Goal: Information Seeking & Learning: Compare options

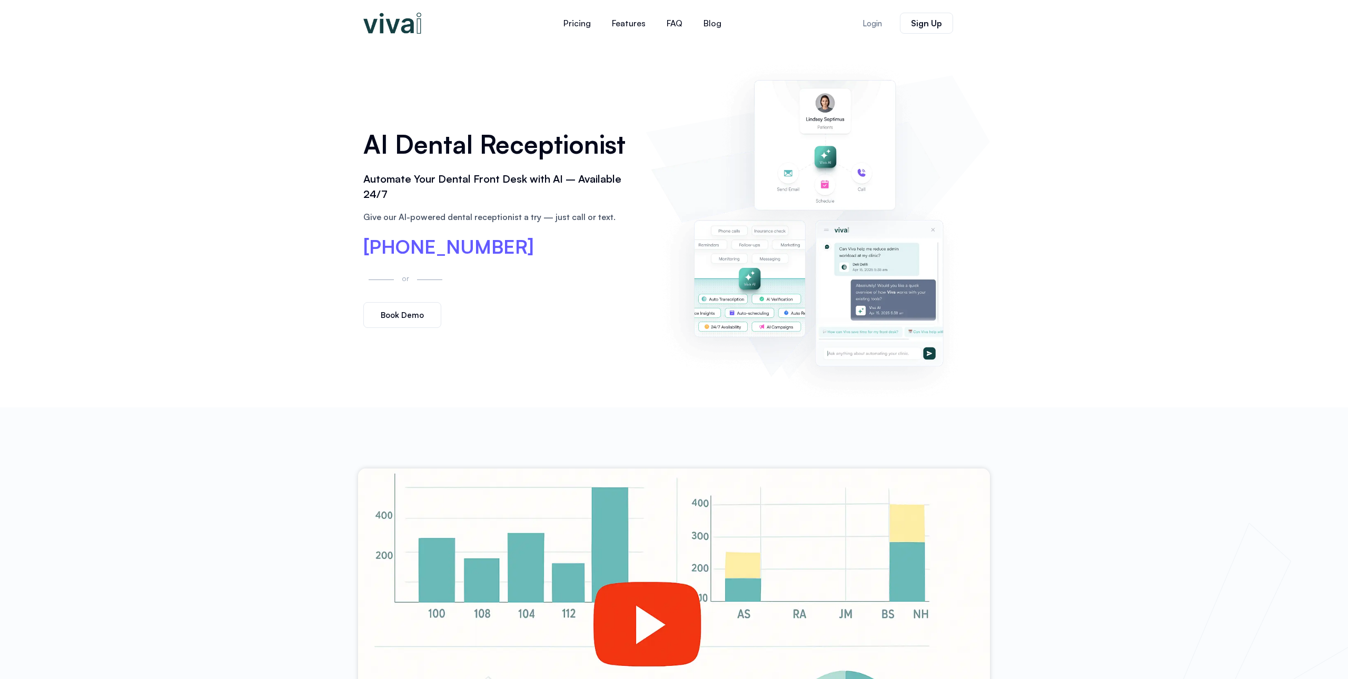
click at [391, 29] on img at bounding box center [392, 23] width 58 height 21
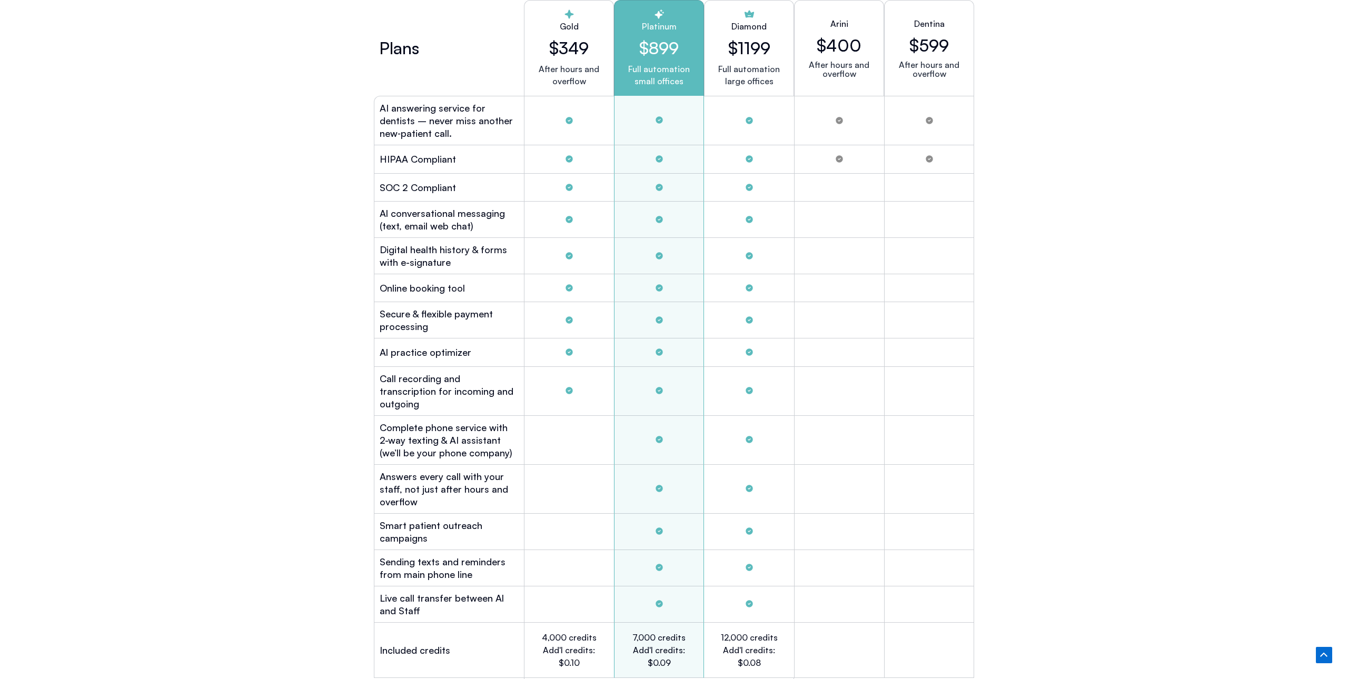
scroll to position [2865, 0]
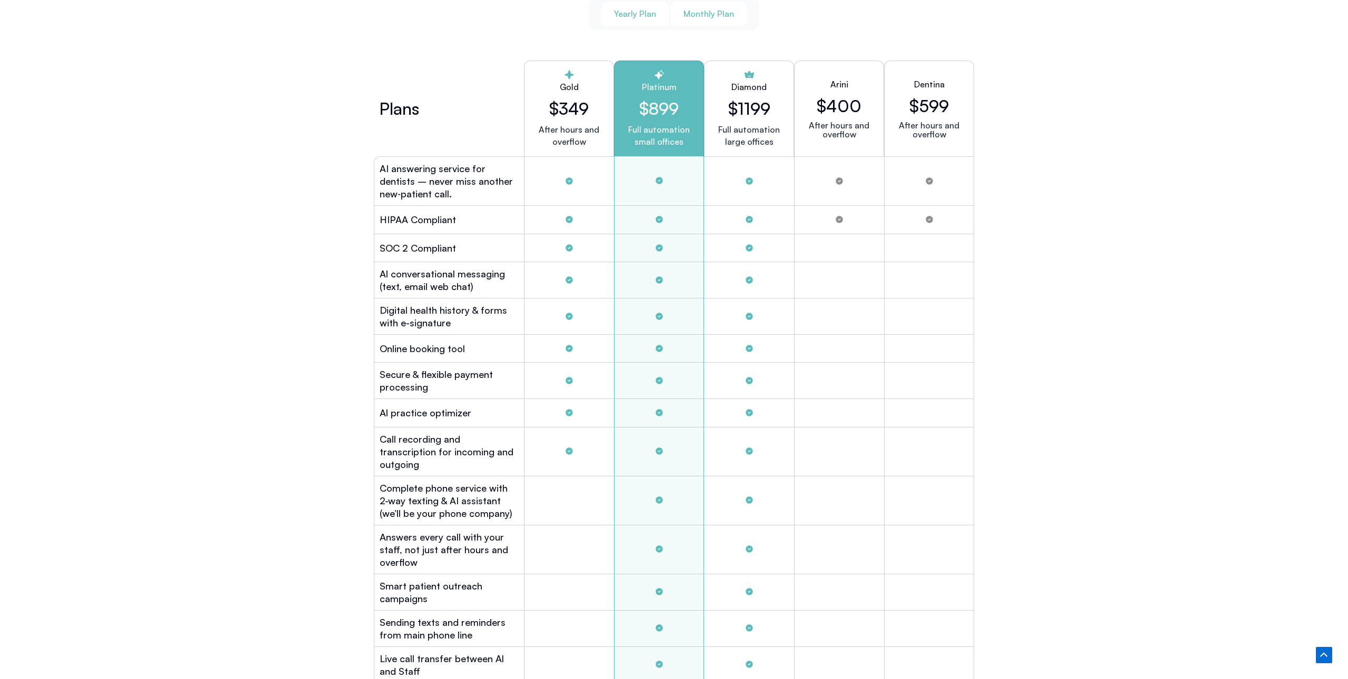
click at [709, 10] on span "Monthly Plan" at bounding box center [709, 14] width 51 height 12
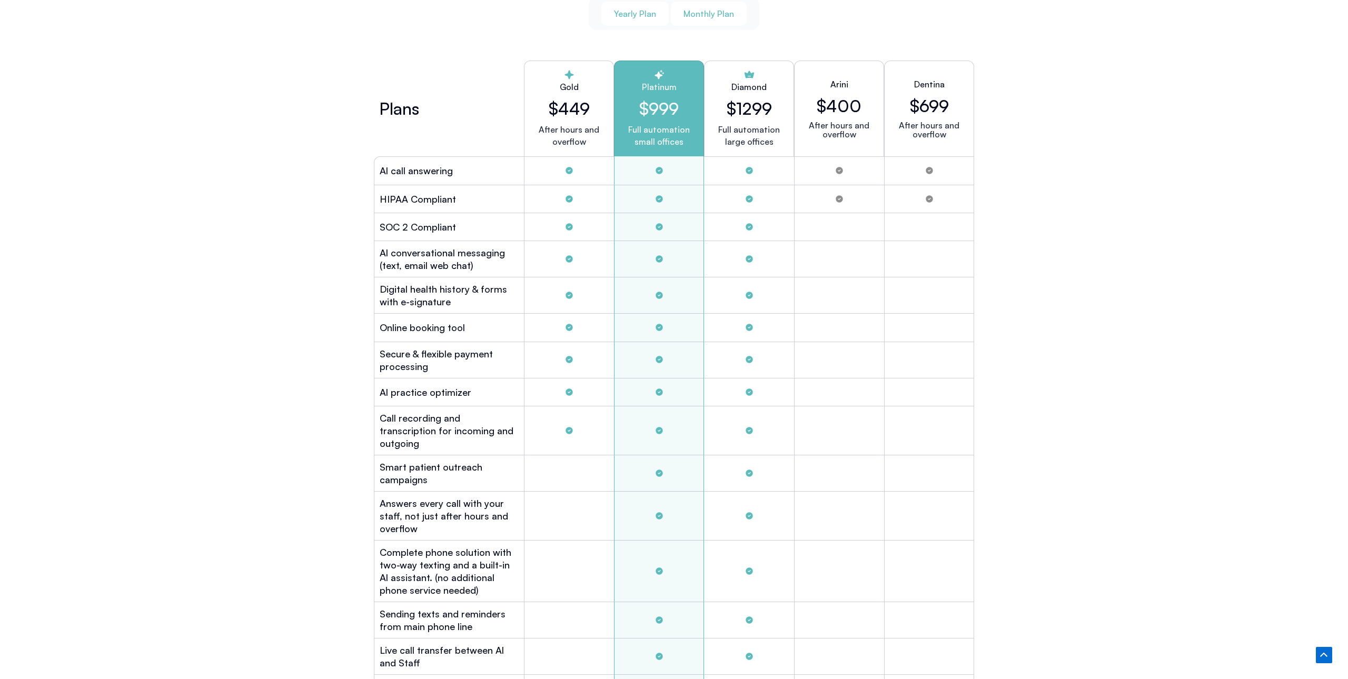
click at [643, 8] on span "Yearly Plan" at bounding box center [635, 14] width 42 height 12
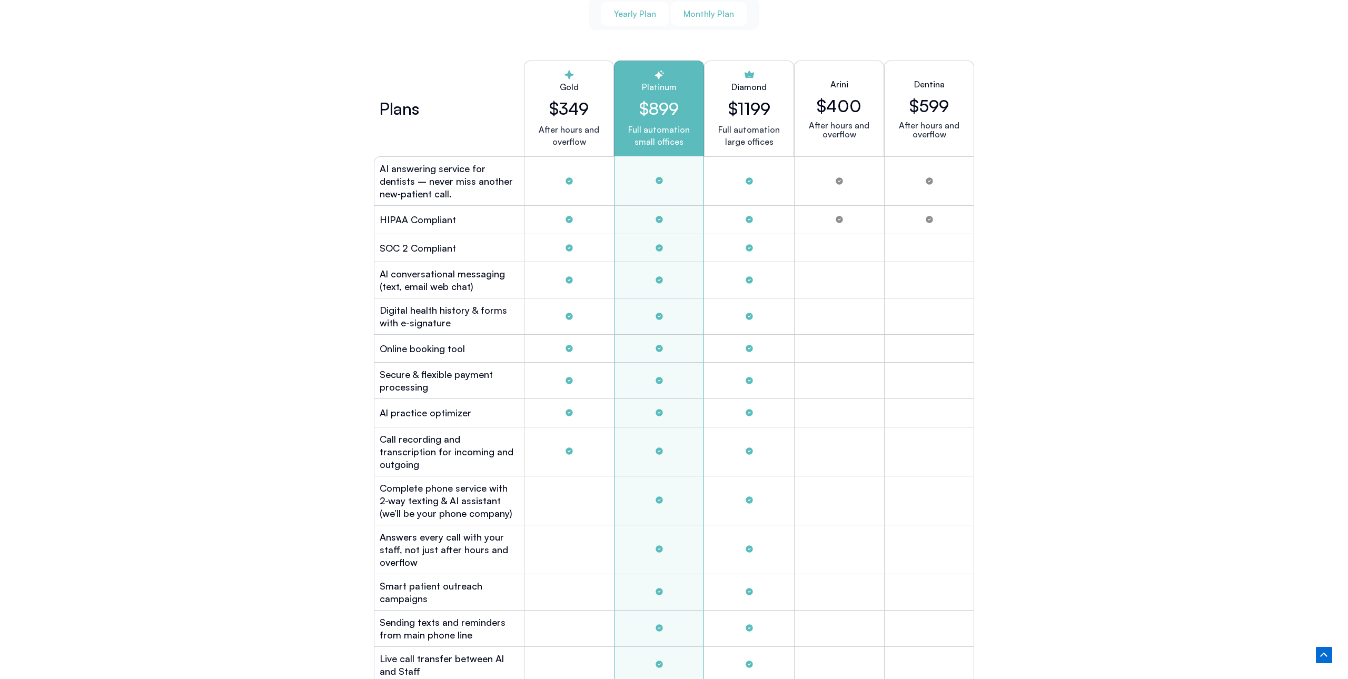
click at [714, 14] on span "Monthly Plan" at bounding box center [709, 14] width 51 height 12
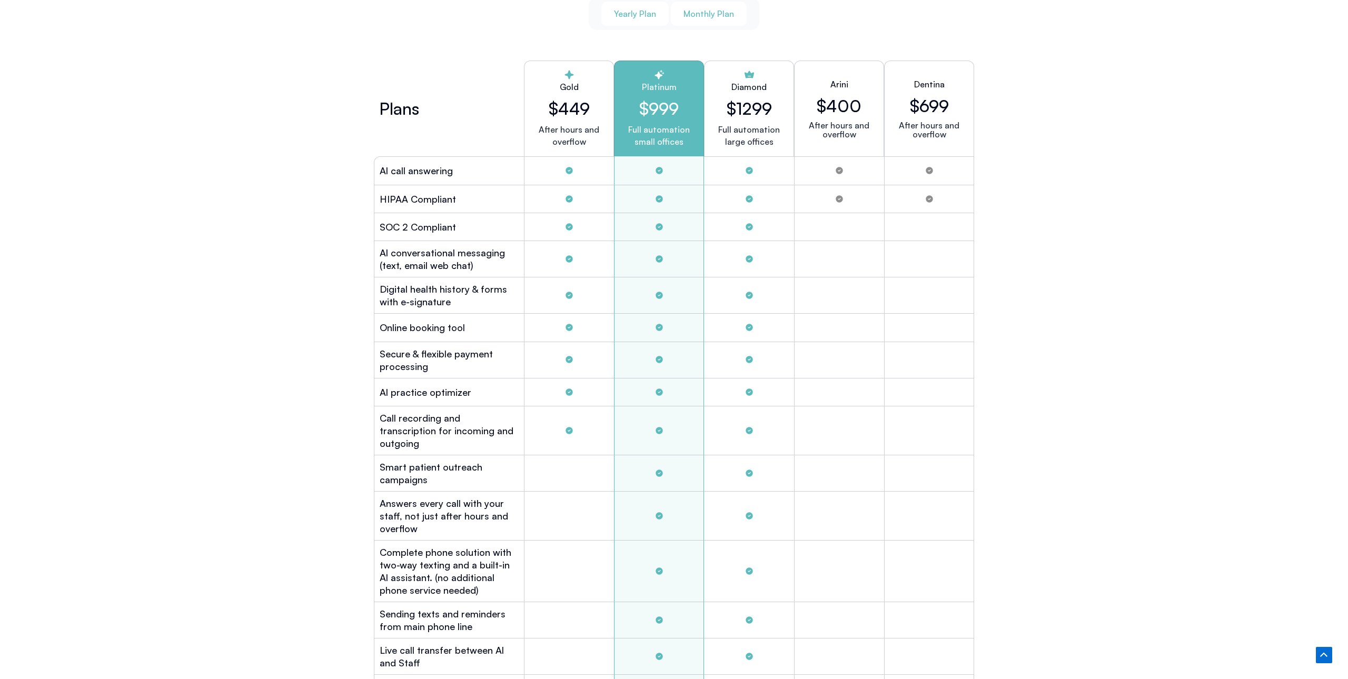
click at [632, 9] on span "Yearly Plan" at bounding box center [635, 14] width 42 height 12
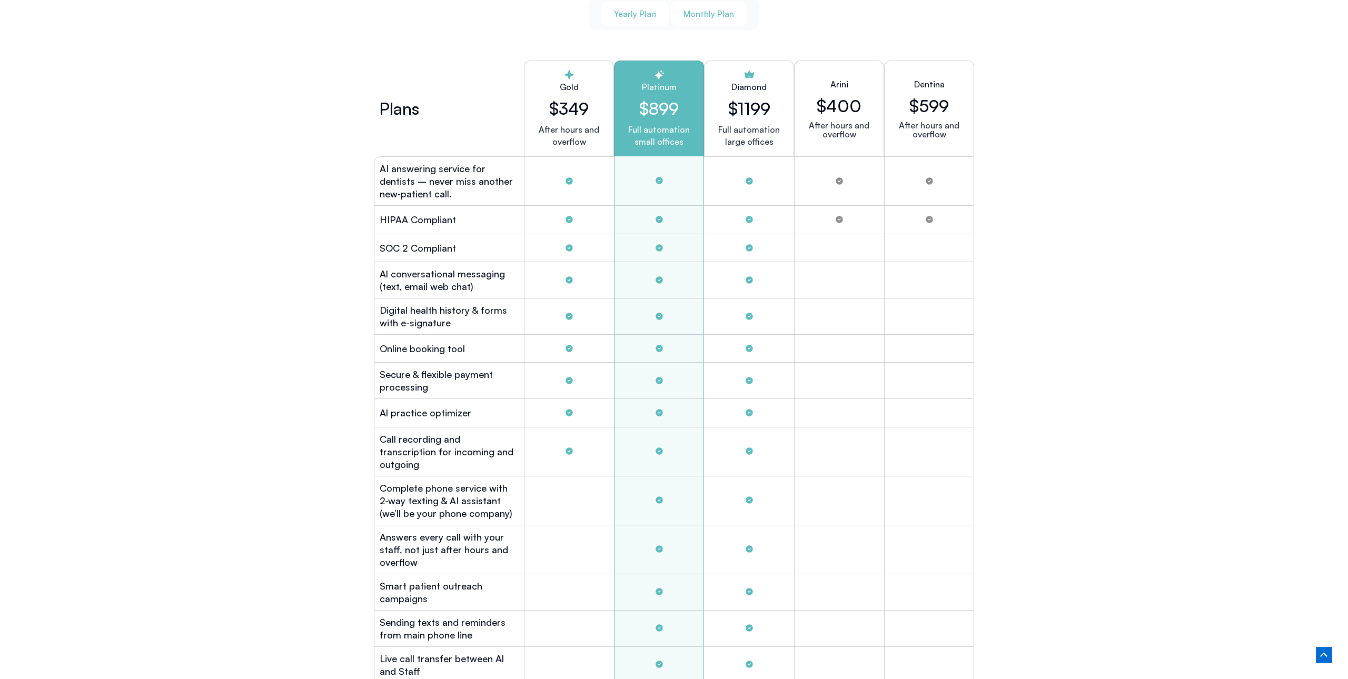
click at [704, 8] on span "Monthly Plan" at bounding box center [709, 14] width 51 height 12
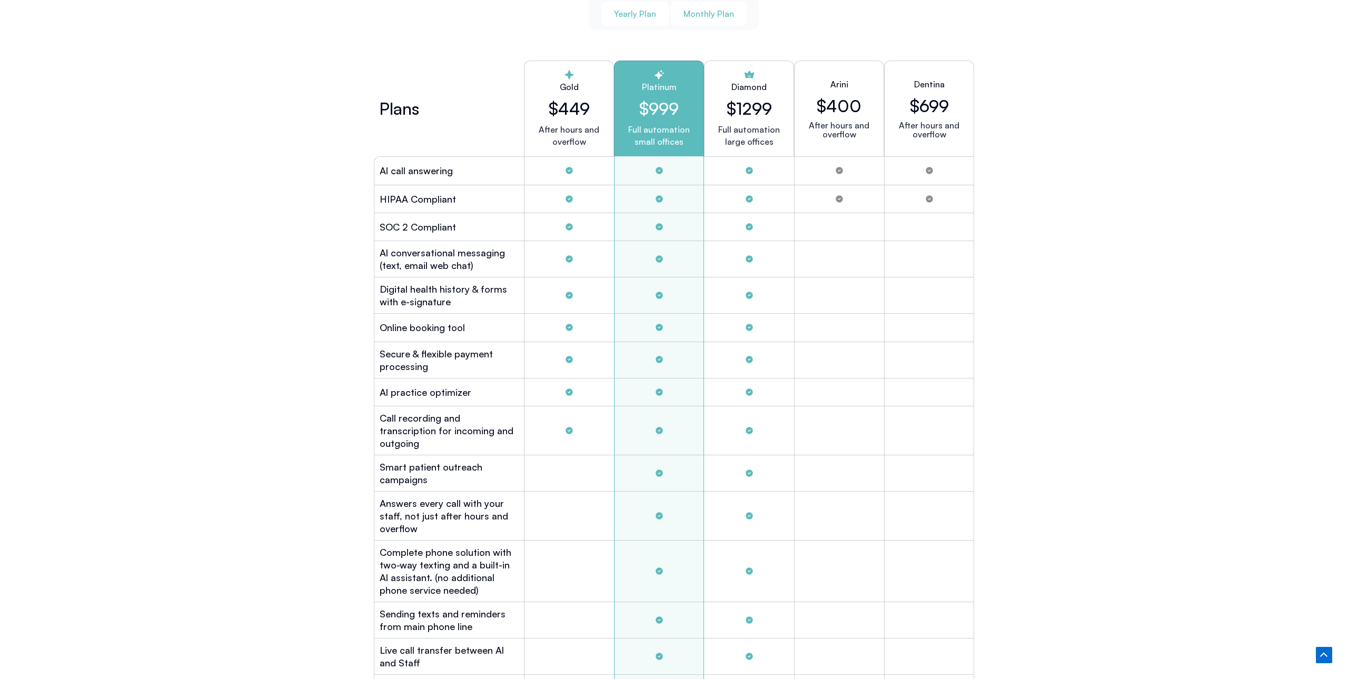
click at [632, 9] on span "Yearly Plan" at bounding box center [635, 14] width 42 height 12
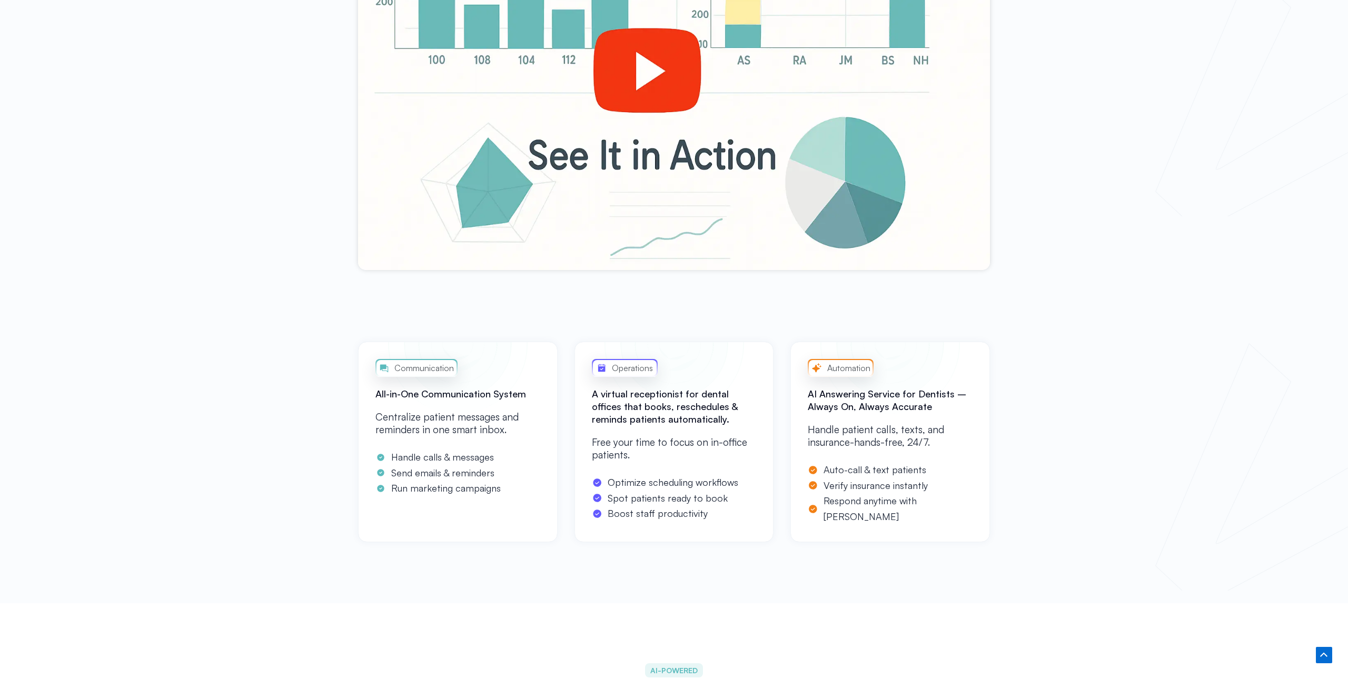
scroll to position [0, 0]
